Goal: Check status: Check status

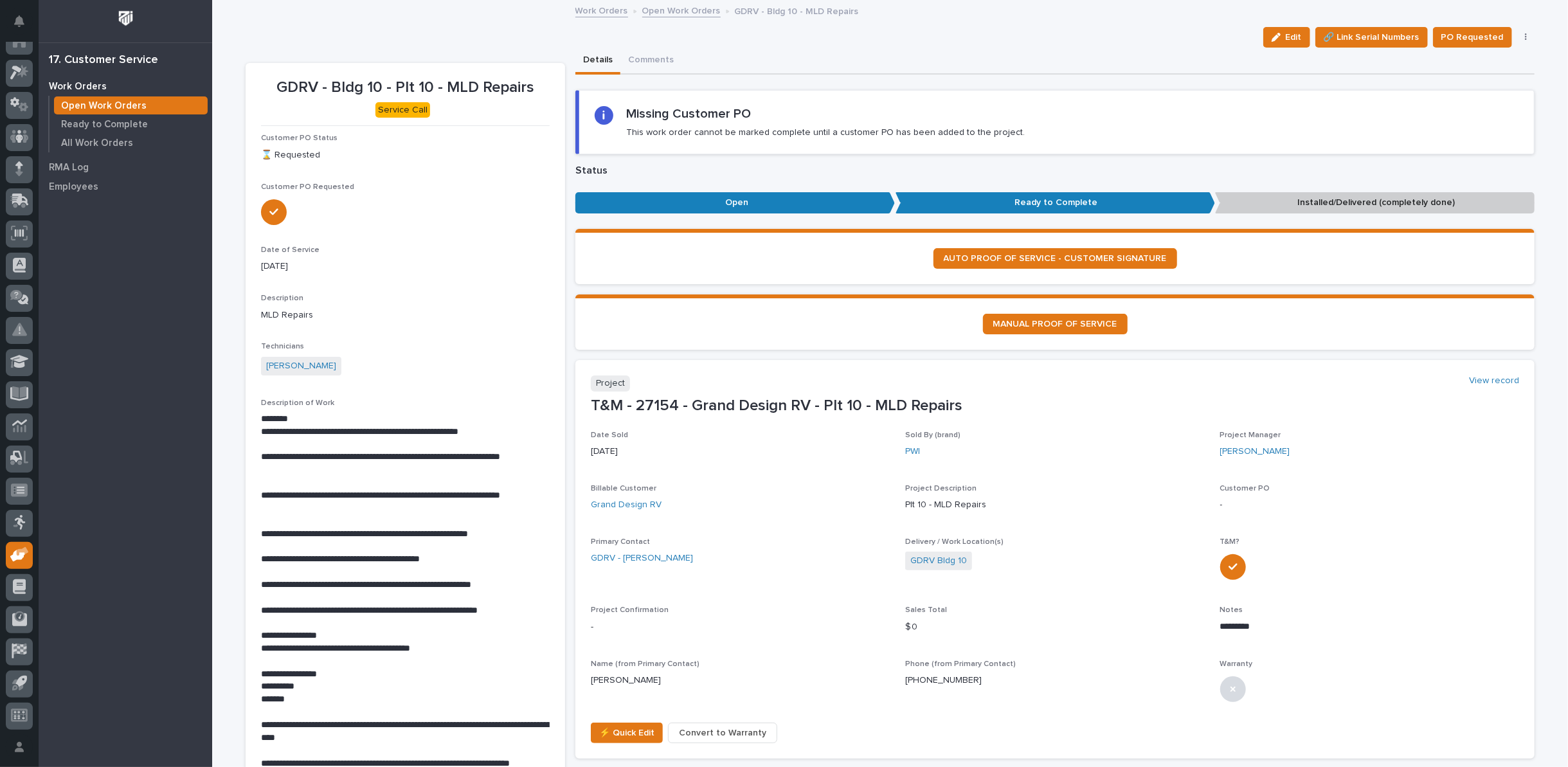
click at [670, 11] on link "Open Work Orders" at bounding box center [681, 10] width 79 height 15
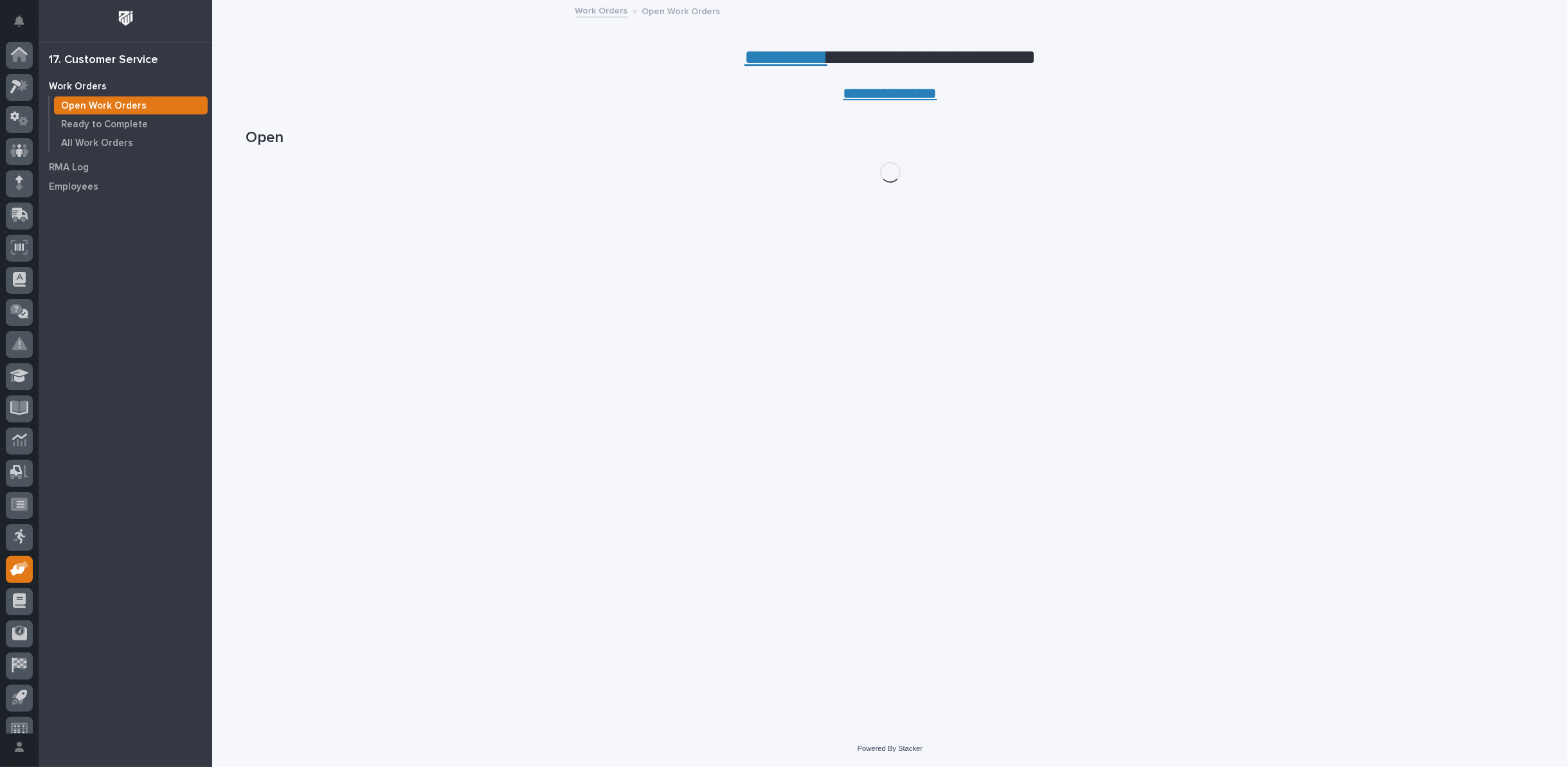
scroll to position [14, 0]
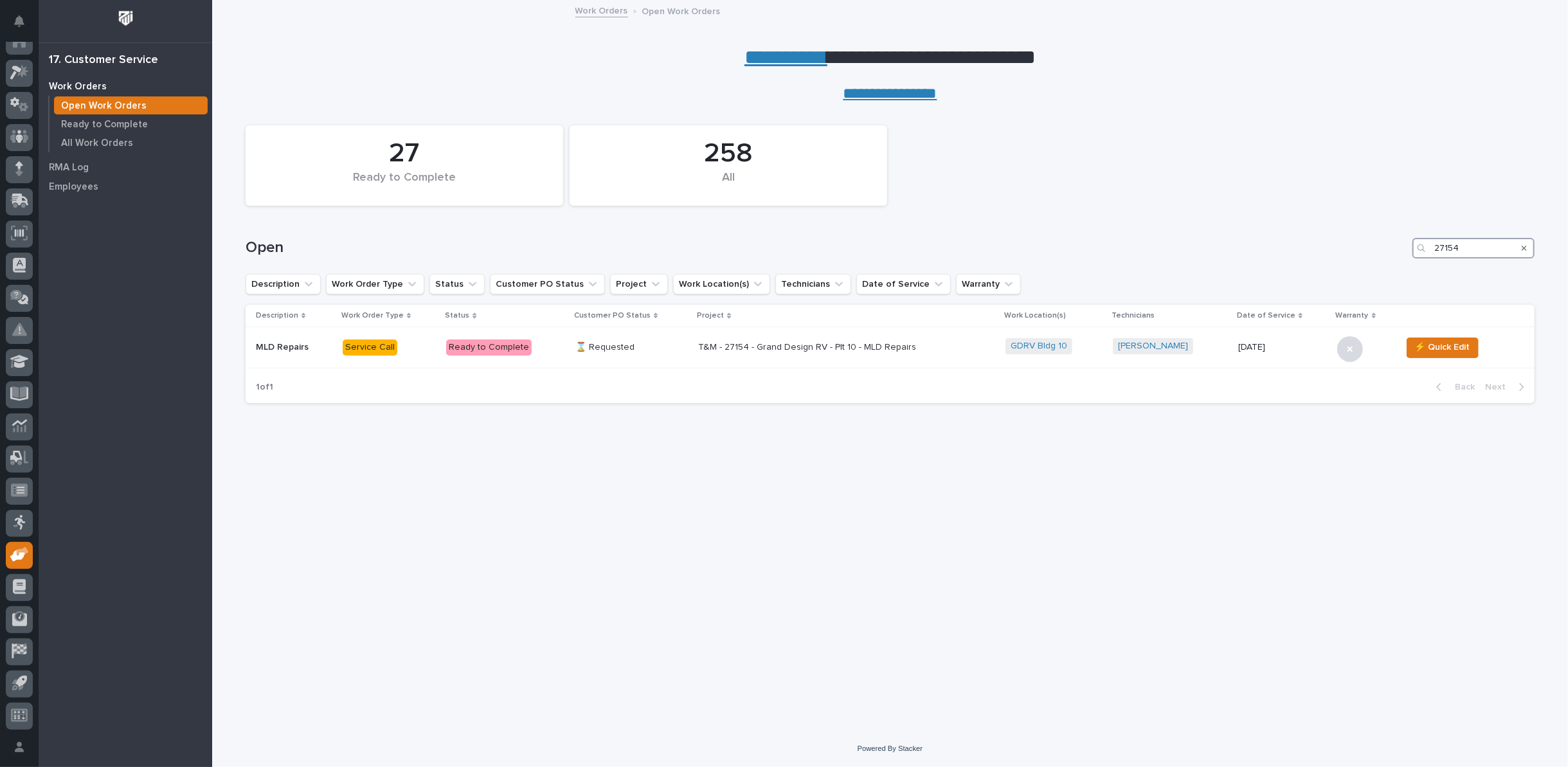
drag, startPoint x: 1466, startPoint y: 248, endPoint x: 1319, endPoint y: 250, distance: 147.0
click at [1327, 250] on div "Open 27154" at bounding box center [890, 248] width 1289 height 21
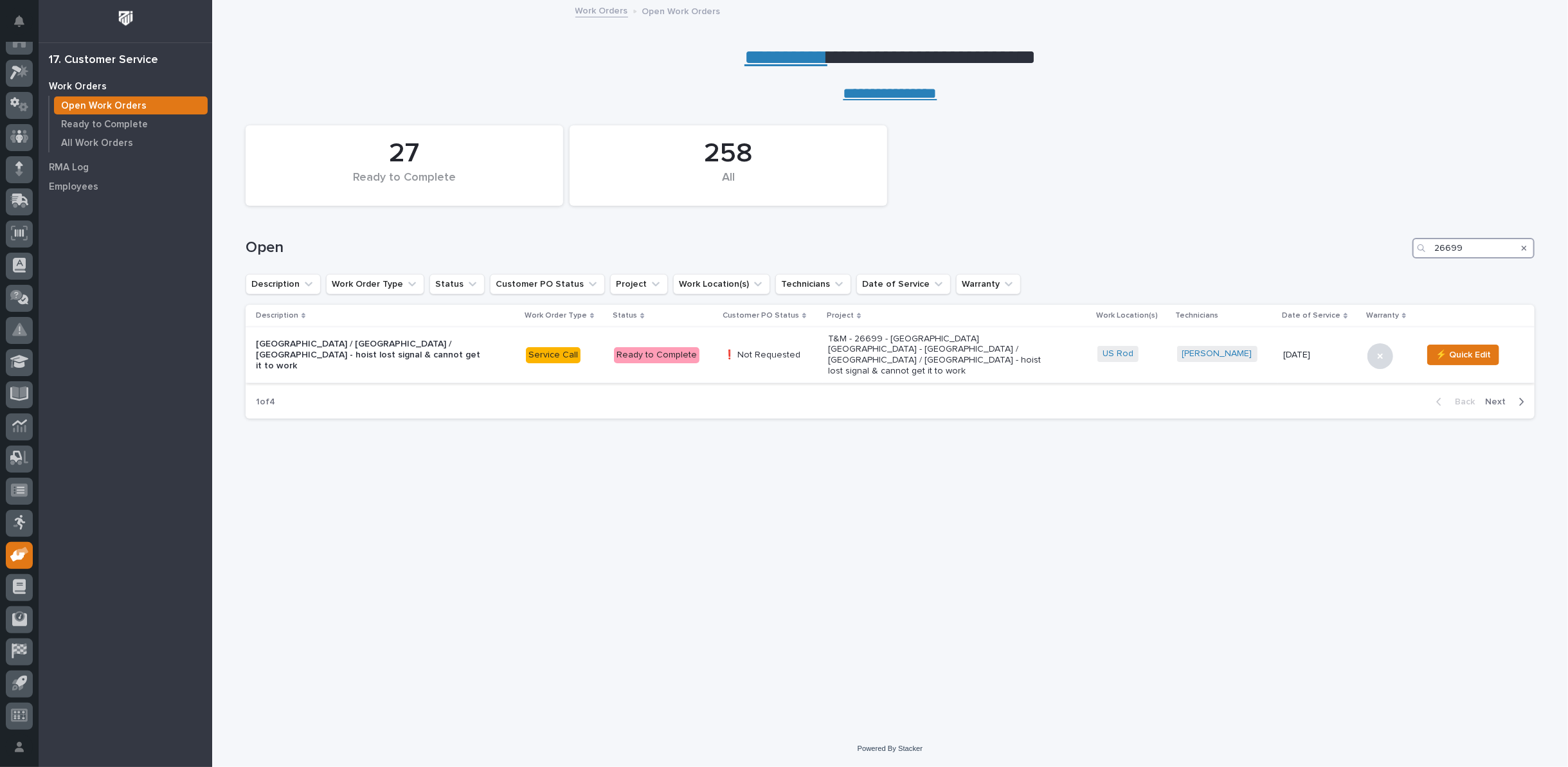
type input "26699"
click at [891, 343] on p "T&M - 26699 - [GEOGRAPHIC_DATA] [GEOGRAPHIC_DATA] - [GEOGRAPHIC_DATA] / [GEOGRA…" at bounding box center [941, 355] width 225 height 43
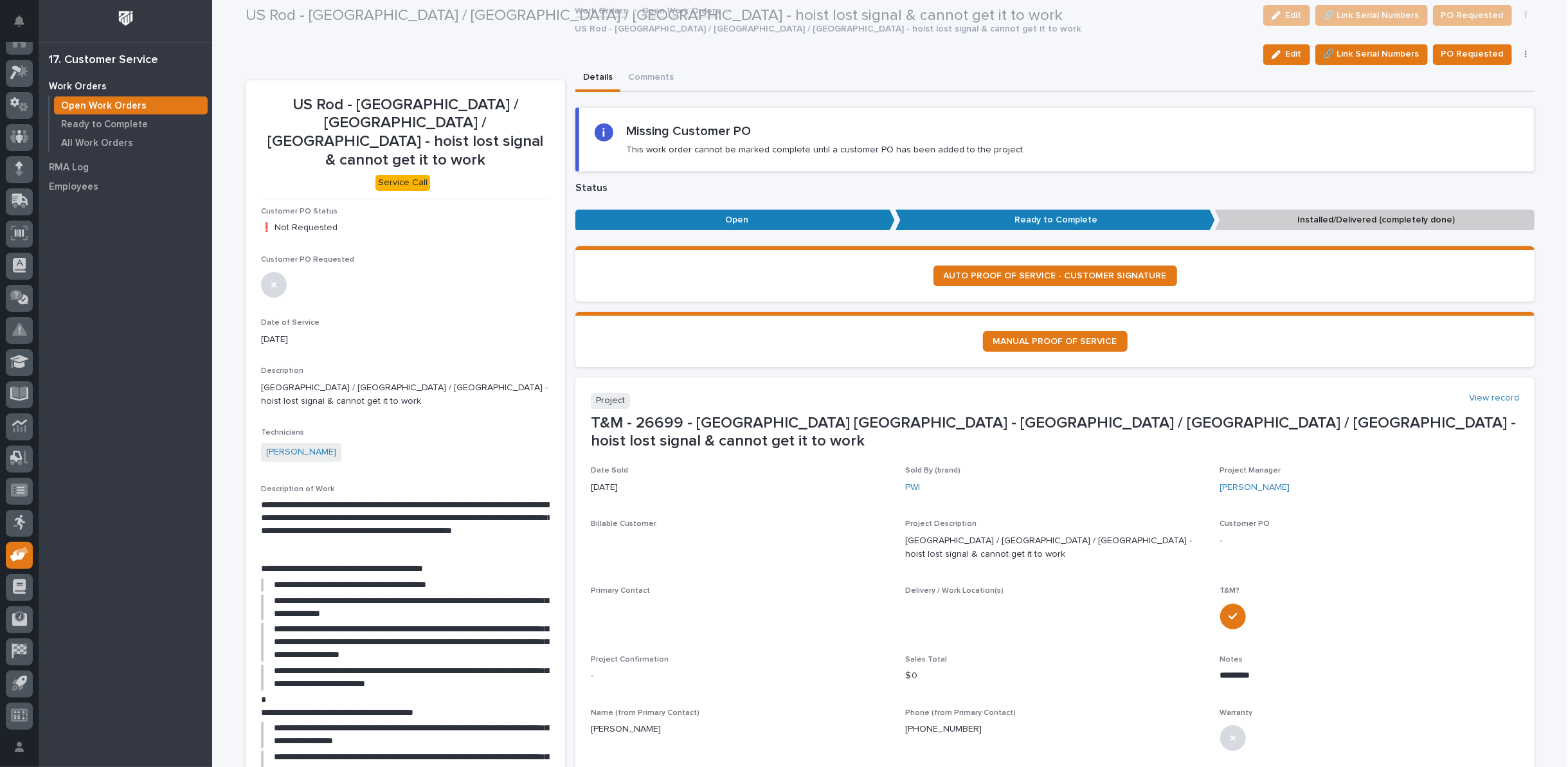
scroll to position [392, 0]
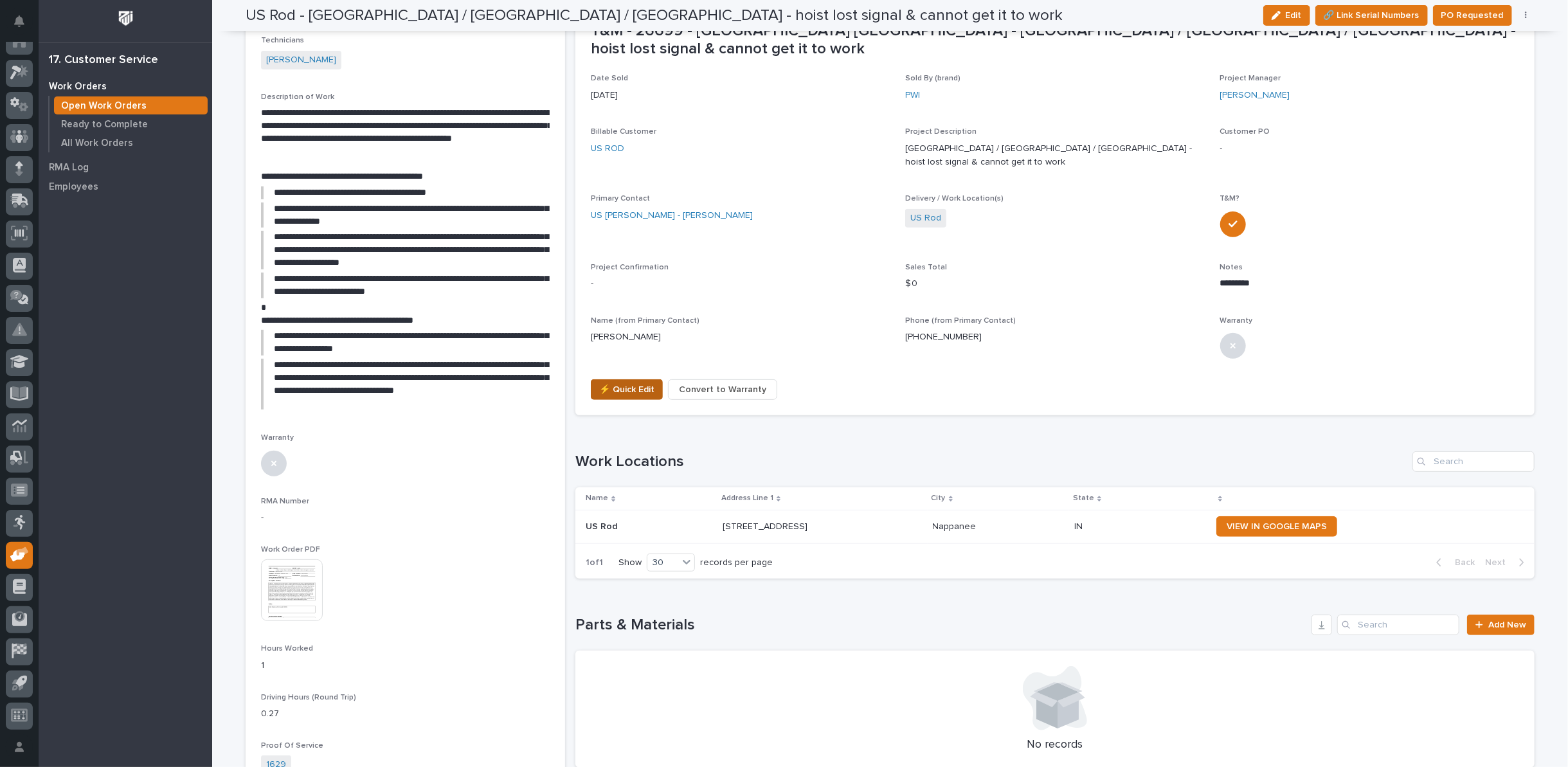
click at [629, 382] on span "⚡ Quick Edit" at bounding box center [627, 389] width 56 height 15
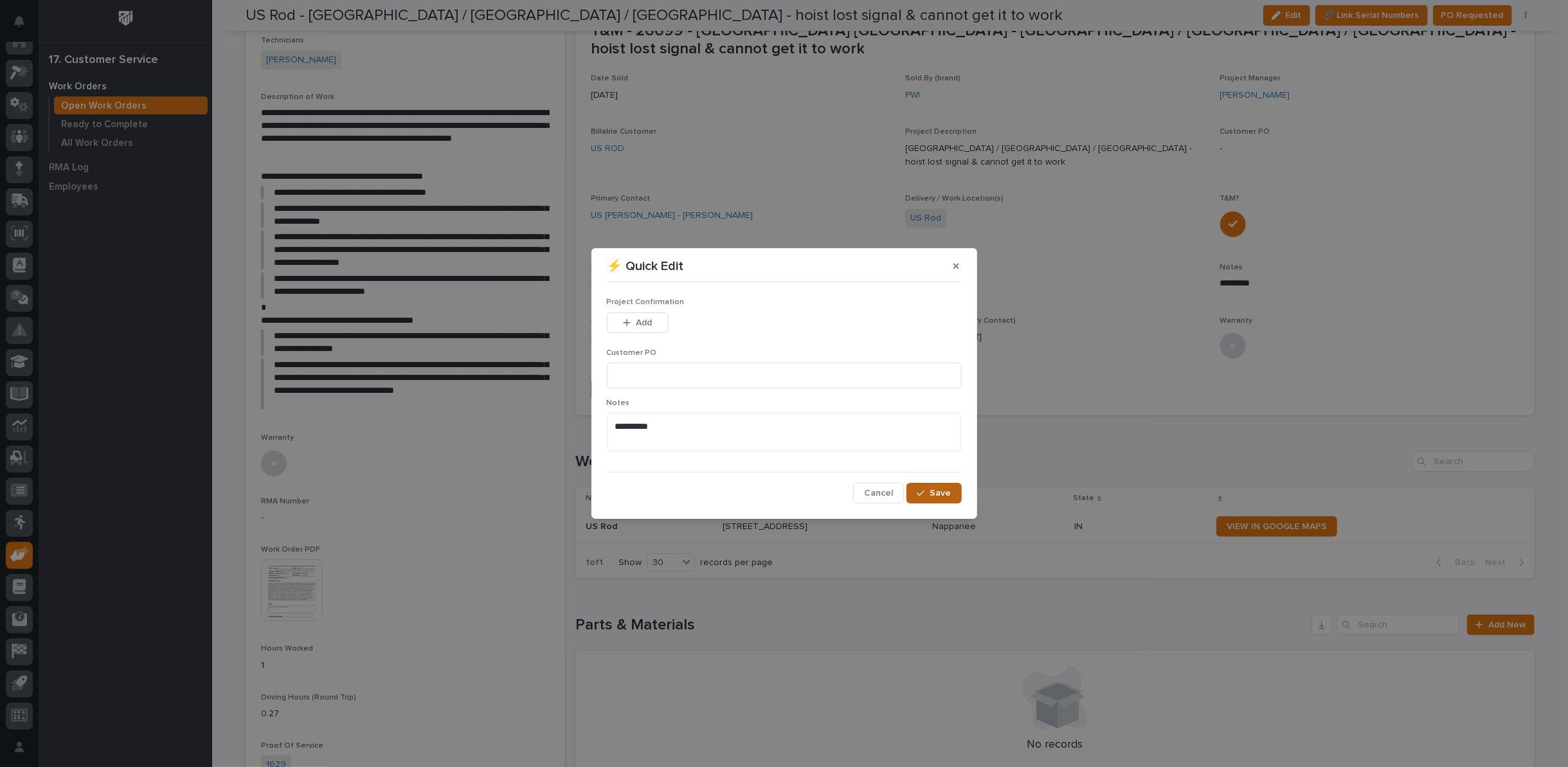
click at [933, 496] on span "Save" at bounding box center [941, 493] width 22 height 12
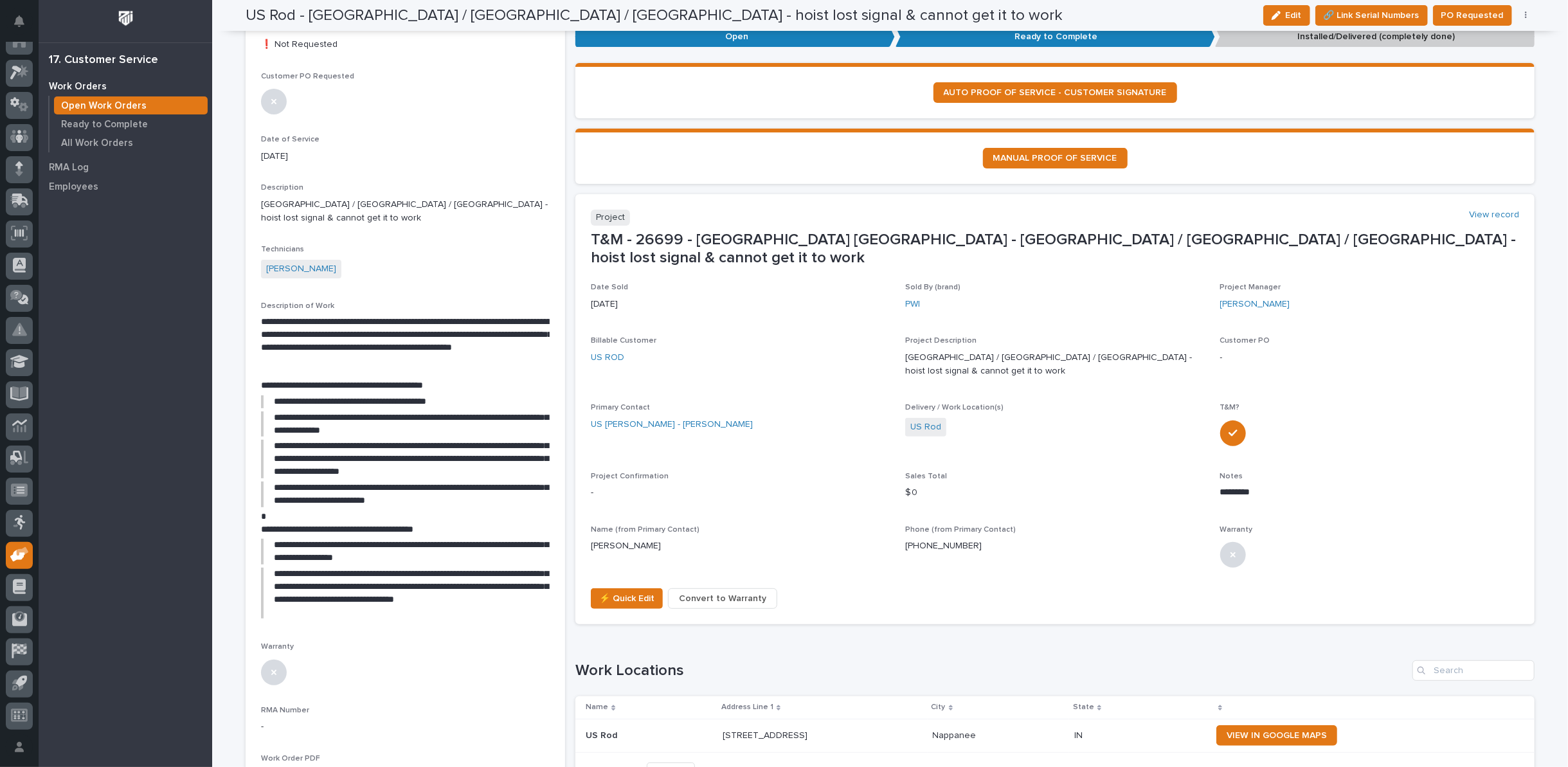
scroll to position [0, 0]
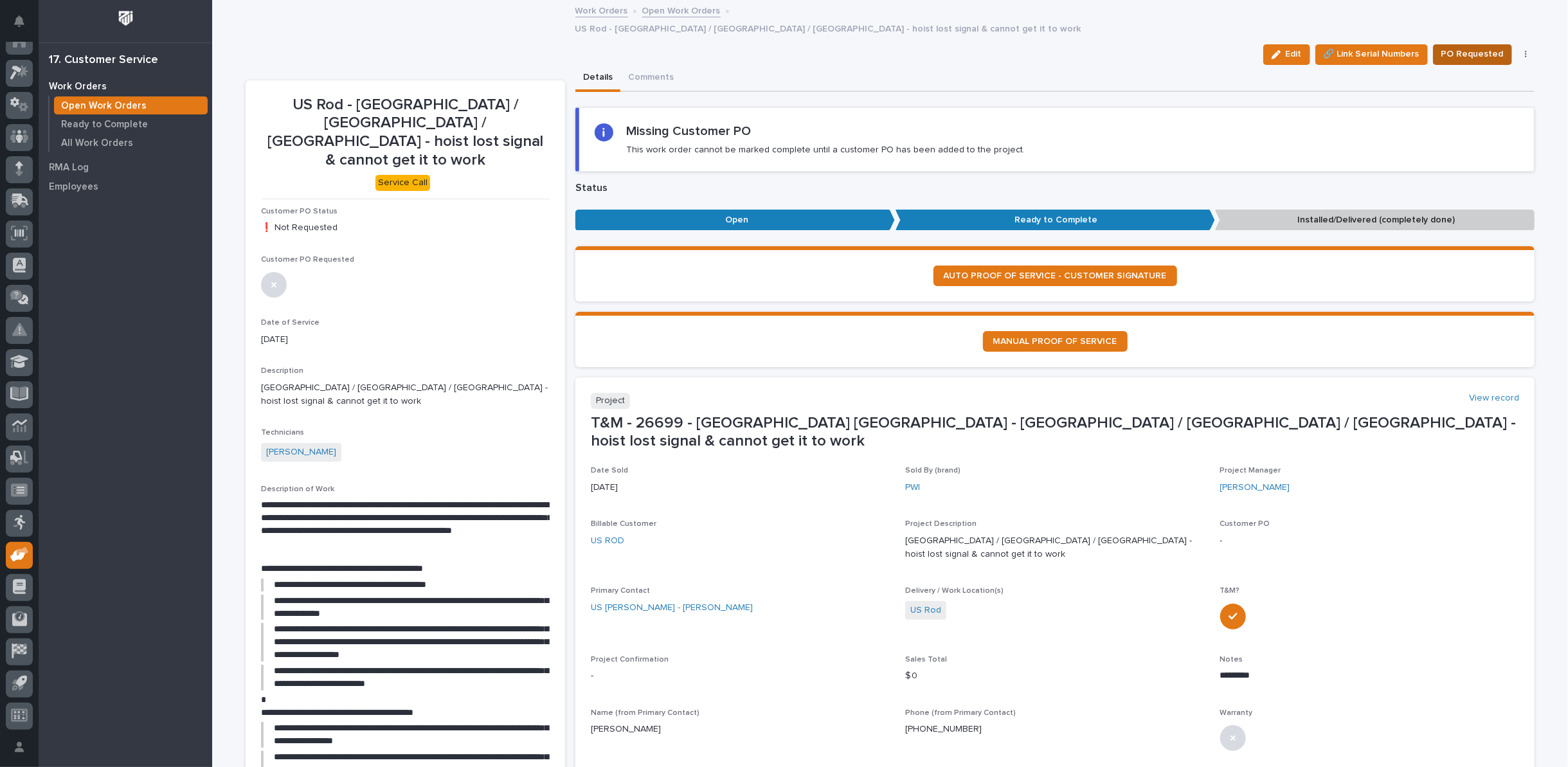
click at [1453, 47] on span "PO Requested" at bounding box center [1473, 54] width 63 height 15
